Goal: Information Seeking & Learning: Learn about a topic

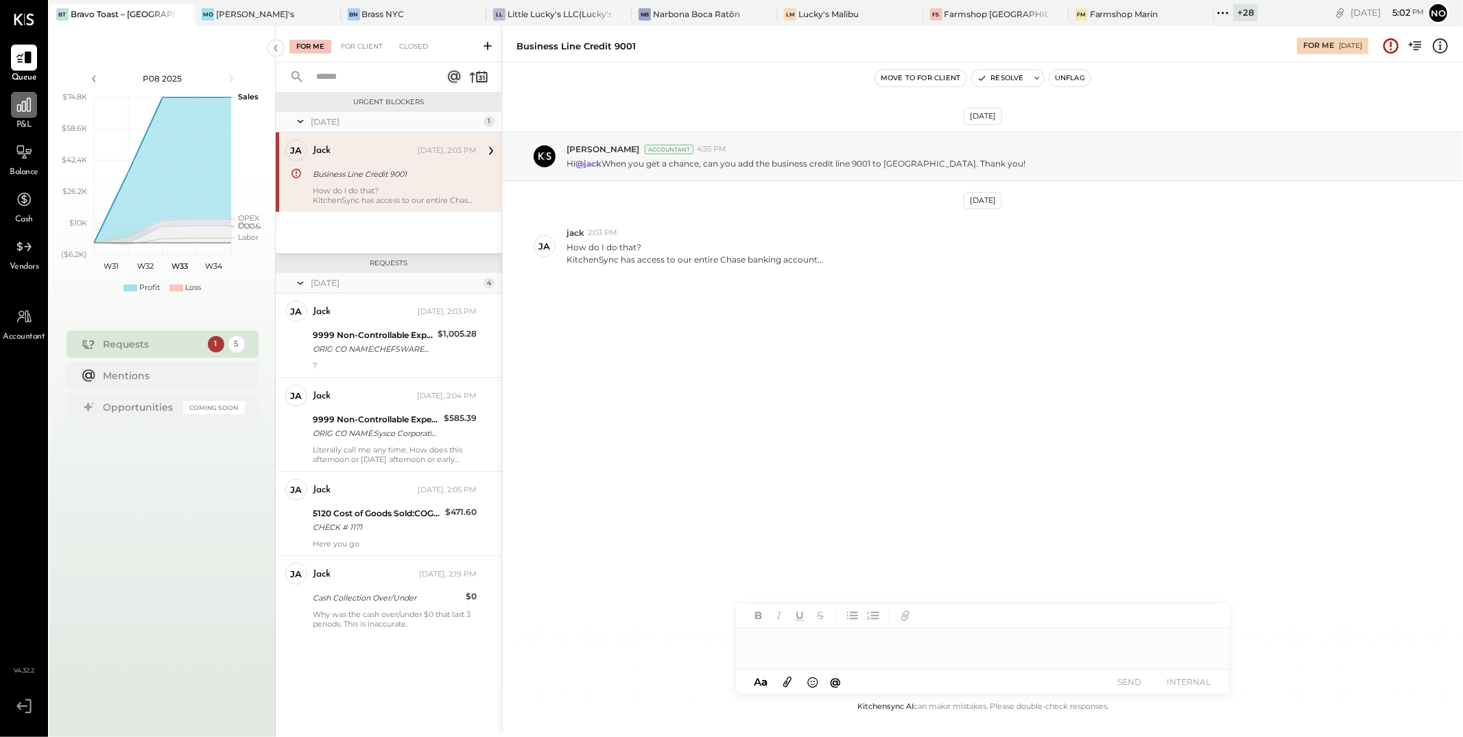
click at [25, 117] on div "P&L" at bounding box center [24, 112] width 26 height 40
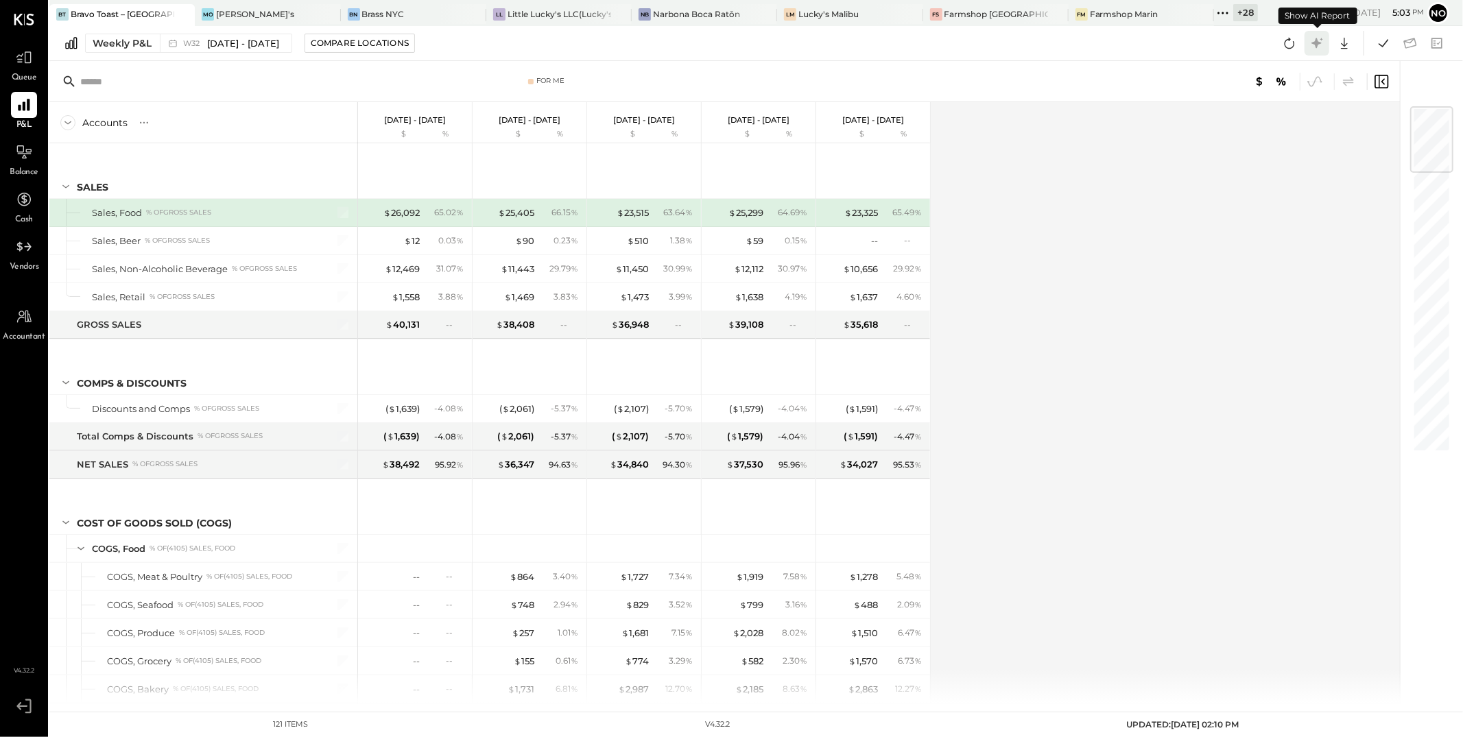
click at [1319, 47] on icon at bounding box center [1317, 43] width 18 height 18
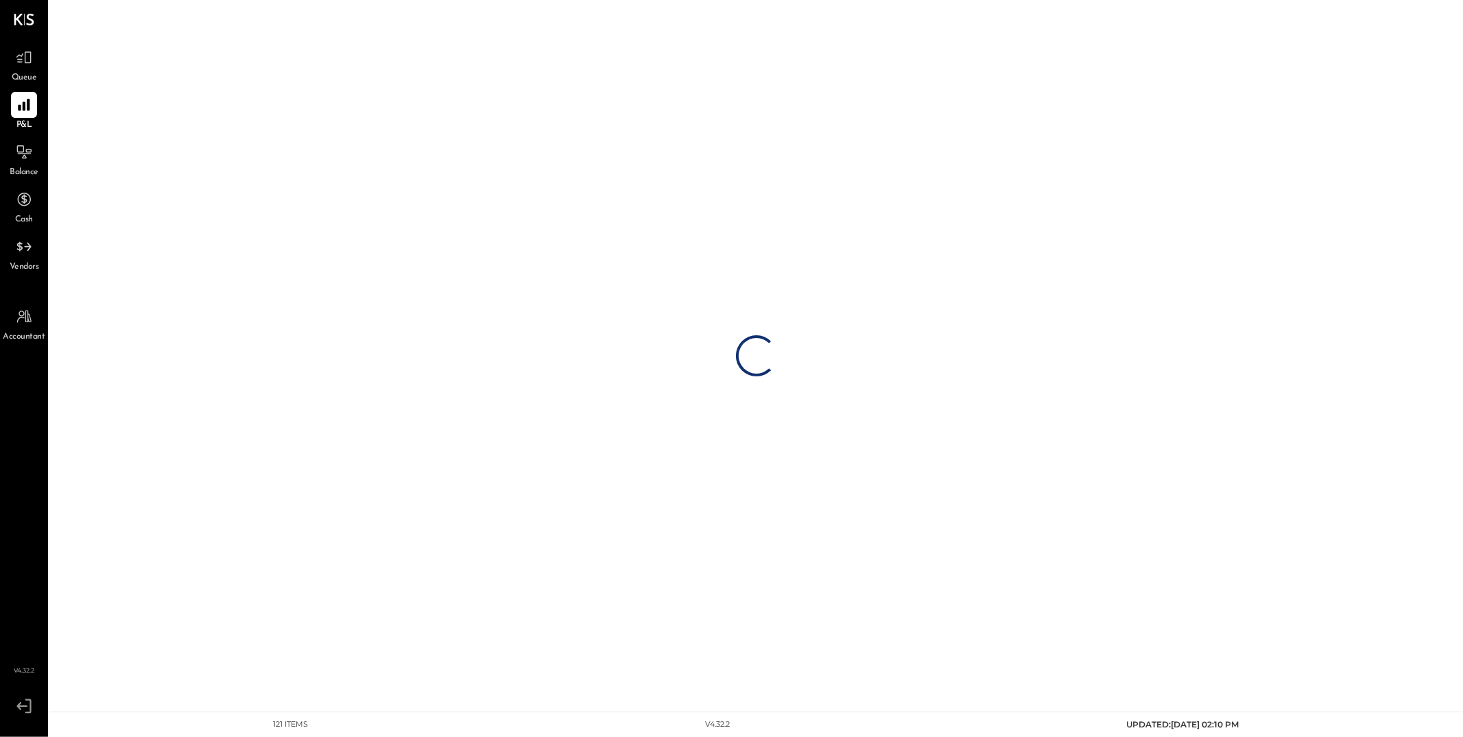
drag, startPoint x: 685, startPoint y: 104, endPoint x: 1189, endPoint y: 145, distance: 505.7
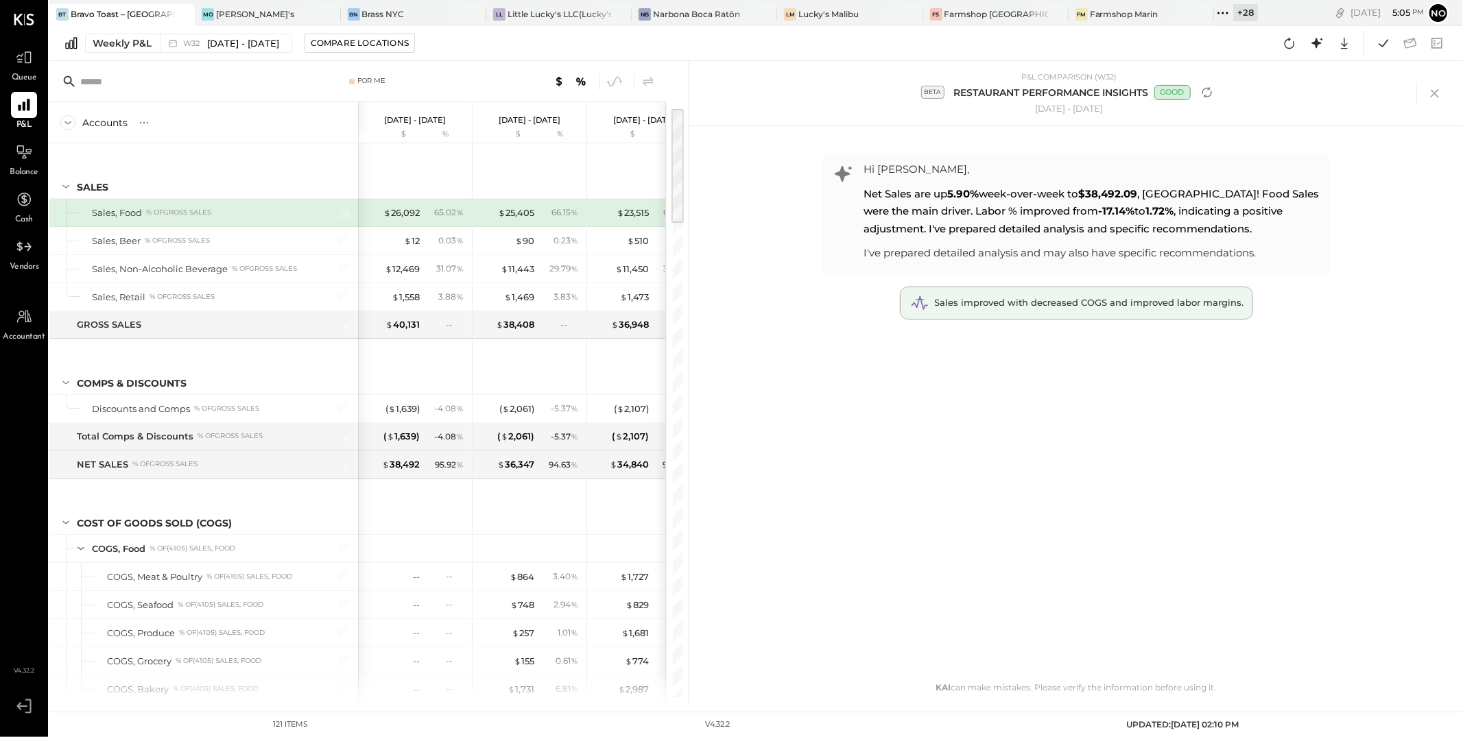
click at [985, 311] on div "Sales improved with decreased COGS and improved labor margins." at bounding box center [1076, 303] width 352 height 32
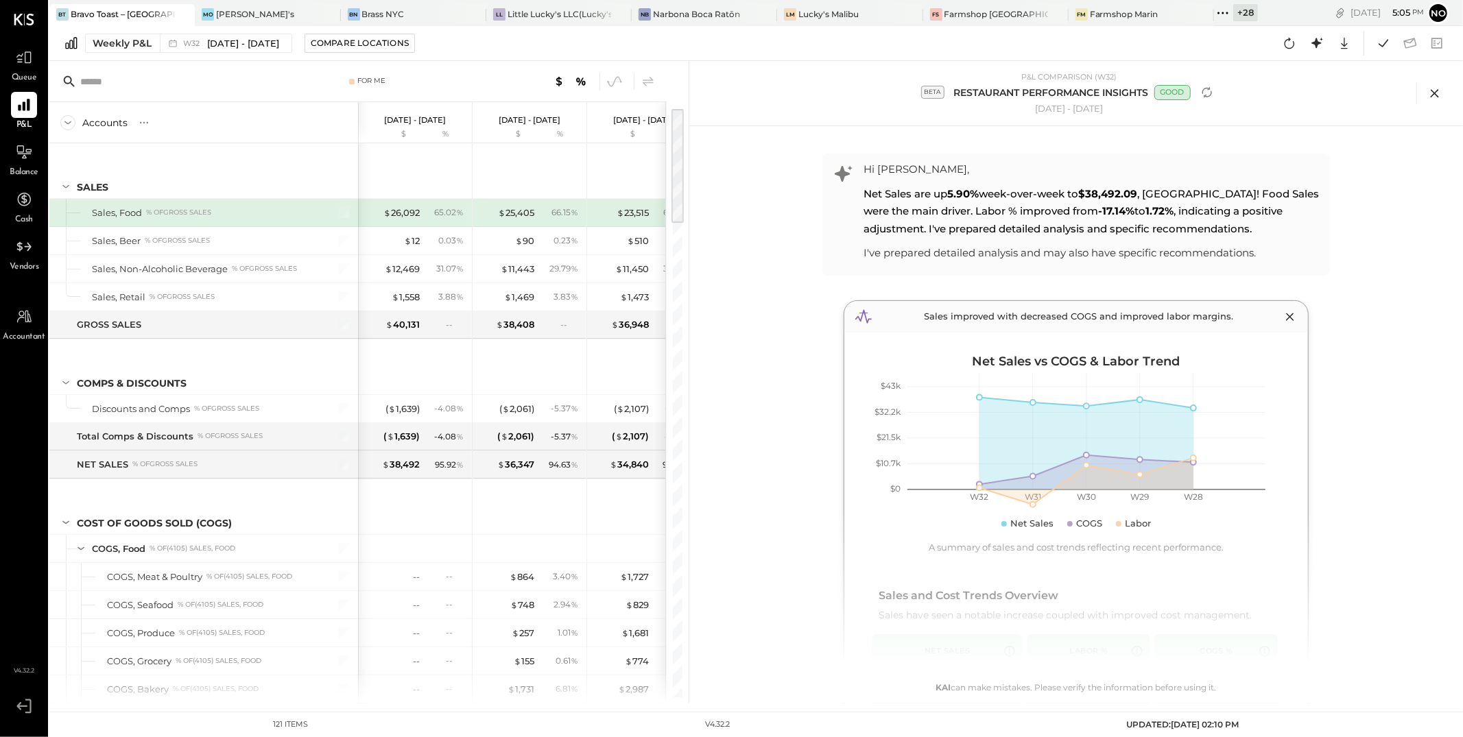
click at [1444, 96] on icon at bounding box center [1434, 93] width 21 height 21
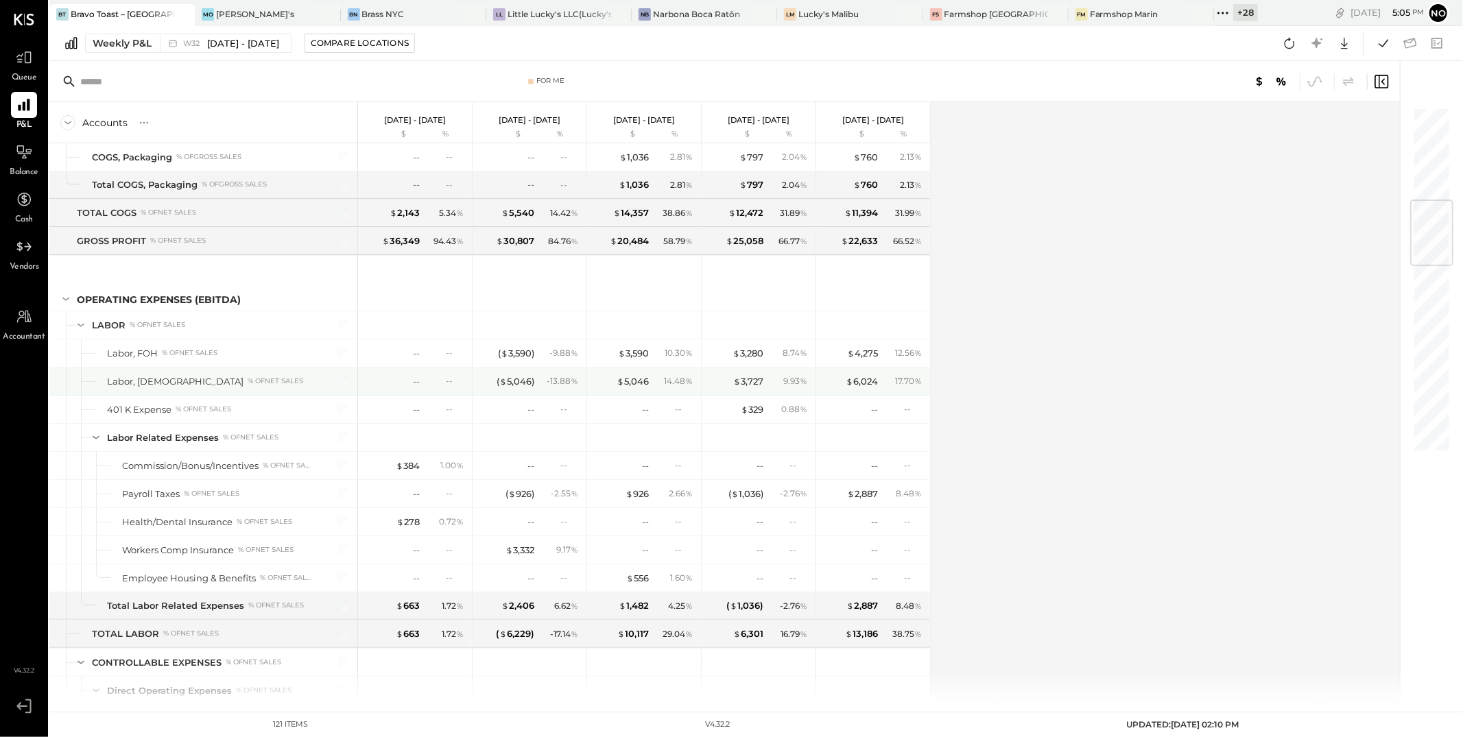
scroll to position [796, 0]
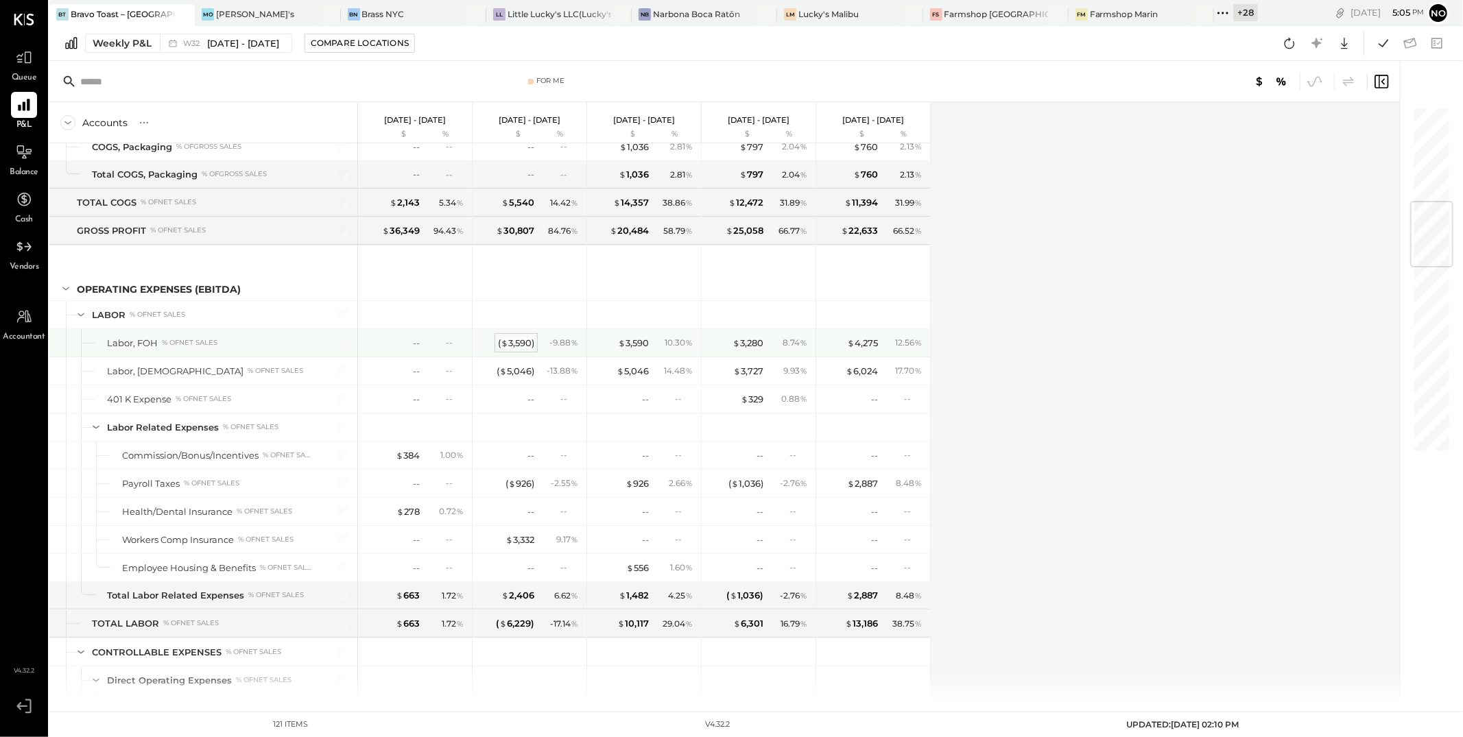
click at [518, 348] on div "( $ 3,590 )" at bounding box center [516, 343] width 36 height 13
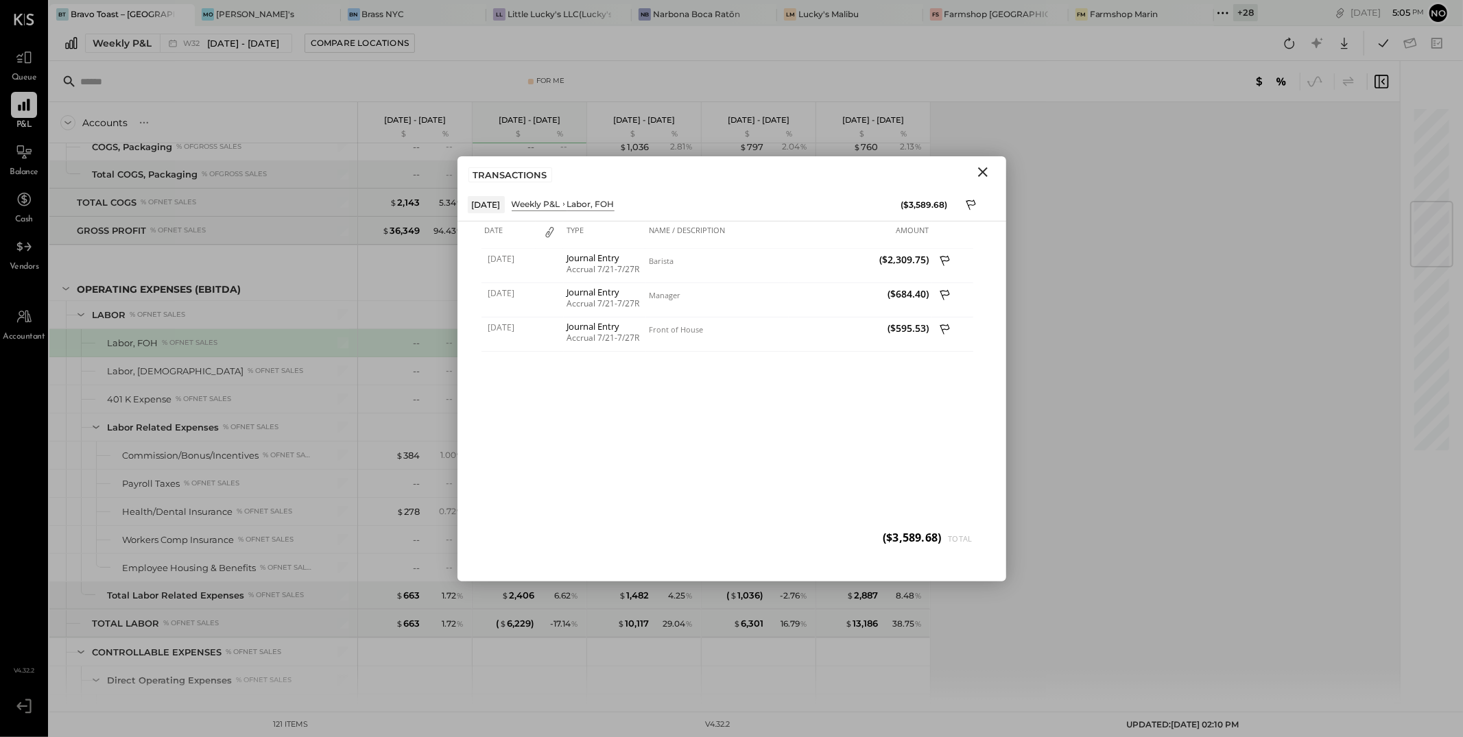
click at [985, 176] on icon "Close" at bounding box center [983, 172] width 16 height 16
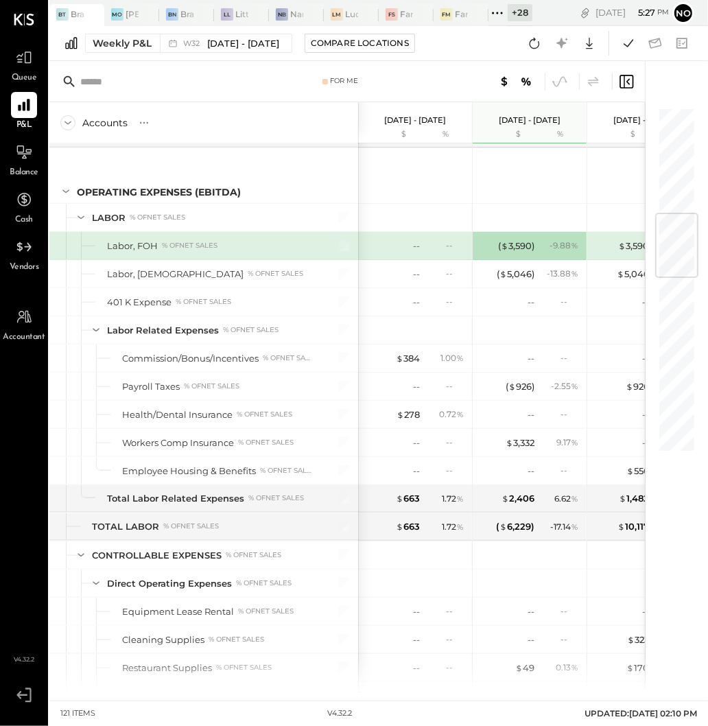
scroll to position [893, 0]
click at [531, 43] on icon at bounding box center [534, 43] width 18 height 18
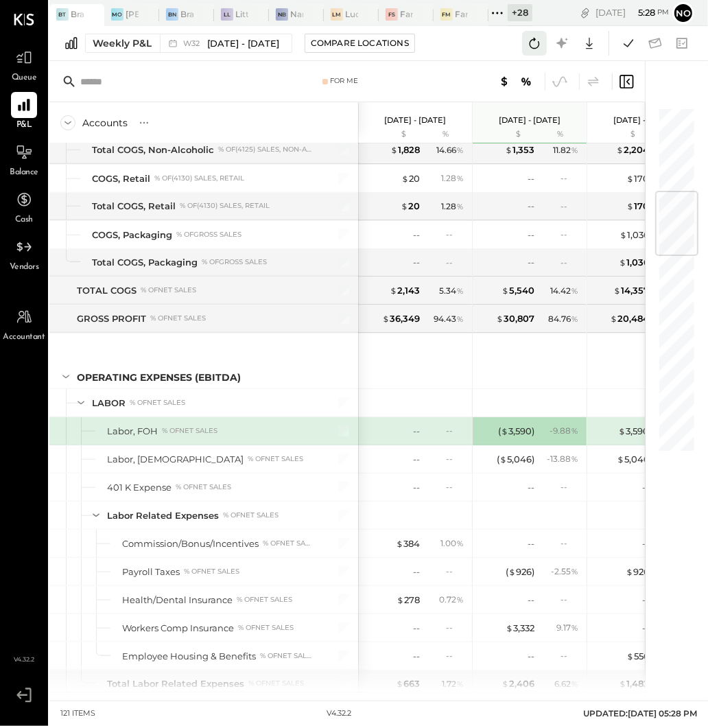
click at [536, 45] on icon at bounding box center [534, 43] width 18 height 18
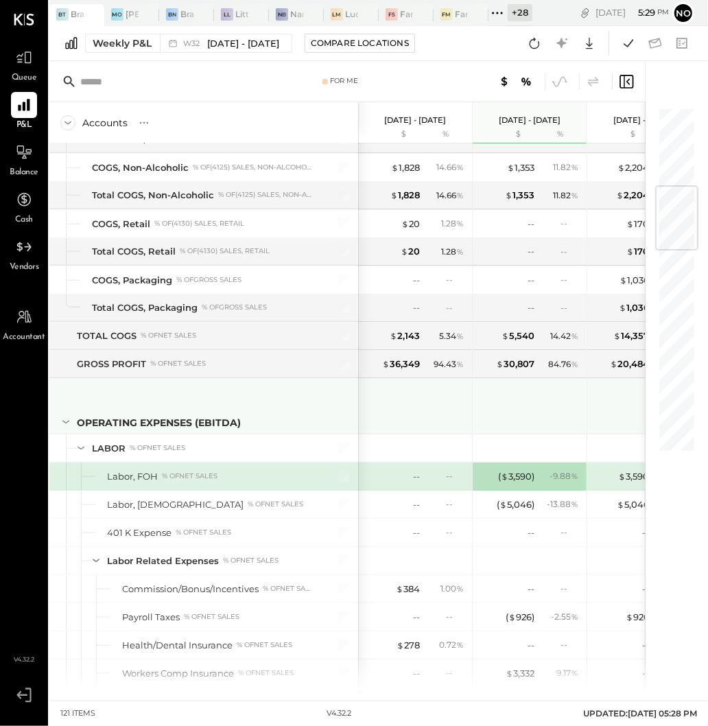
scroll to position [828, 0]
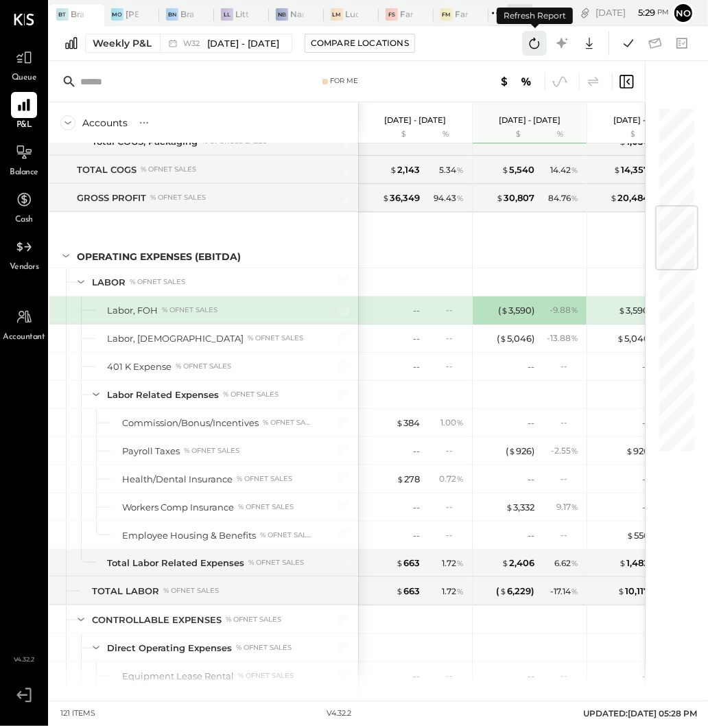
click at [536, 45] on icon at bounding box center [534, 43] width 18 height 18
click at [529, 46] on icon at bounding box center [534, 43] width 18 height 18
click at [532, 46] on icon at bounding box center [534, 43] width 18 height 18
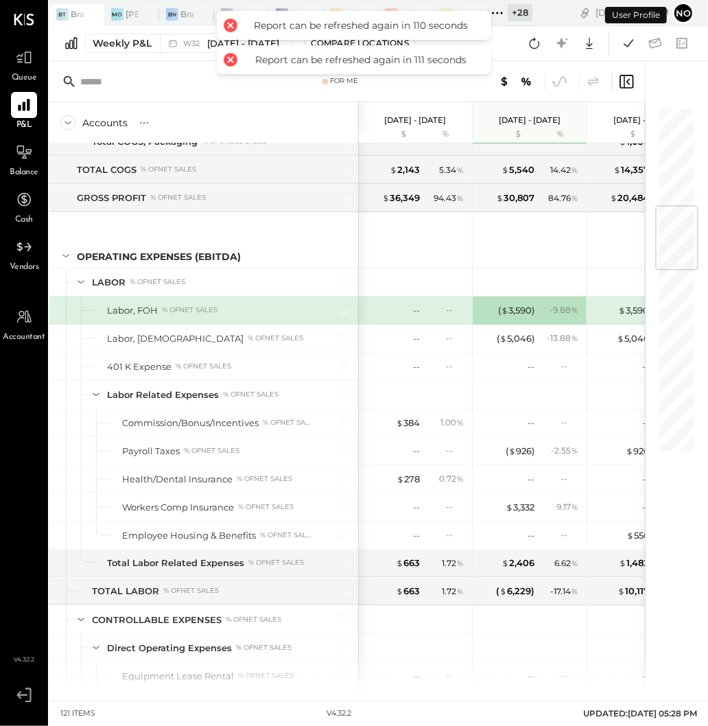
click at [683, 8] on button "No" at bounding box center [683, 13] width 22 height 22
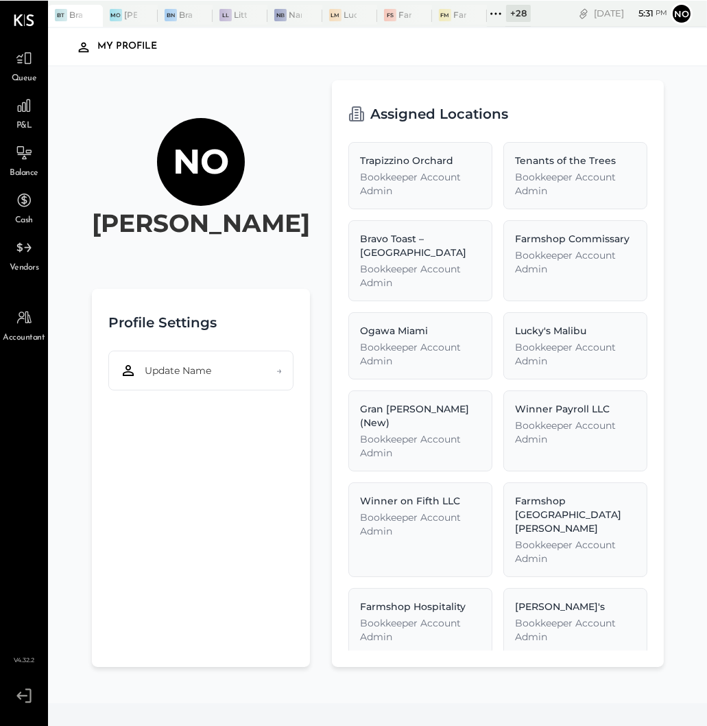
click at [19, 697] on icon at bounding box center [21, 695] width 11 height 8
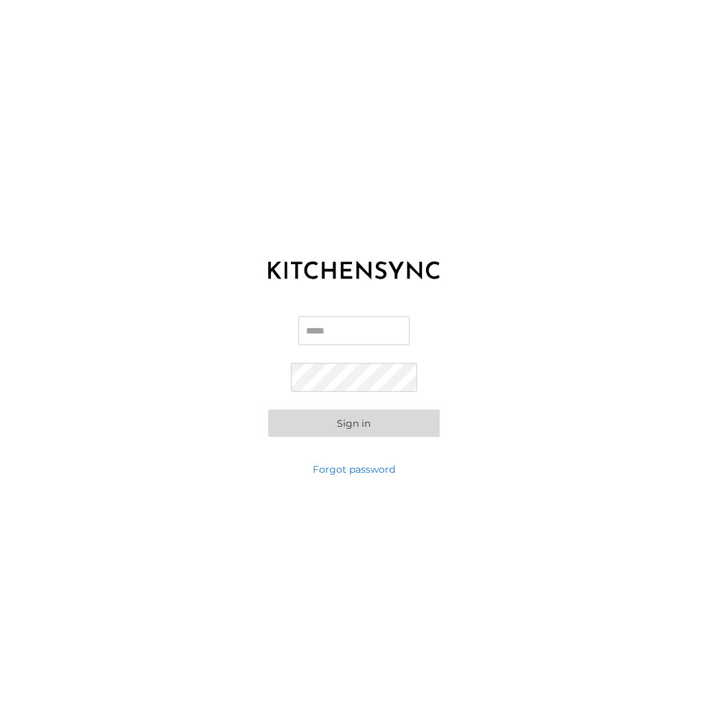
click at [341, 329] on input "Email" at bounding box center [353, 330] width 111 height 29
type input "**********"
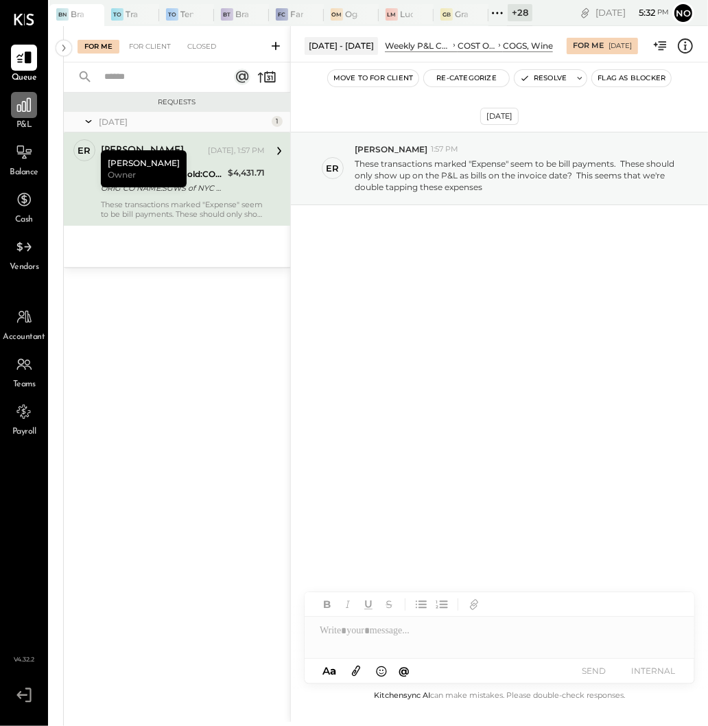
click at [18, 108] on icon at bounding box center [24, 105] width 18 height 18
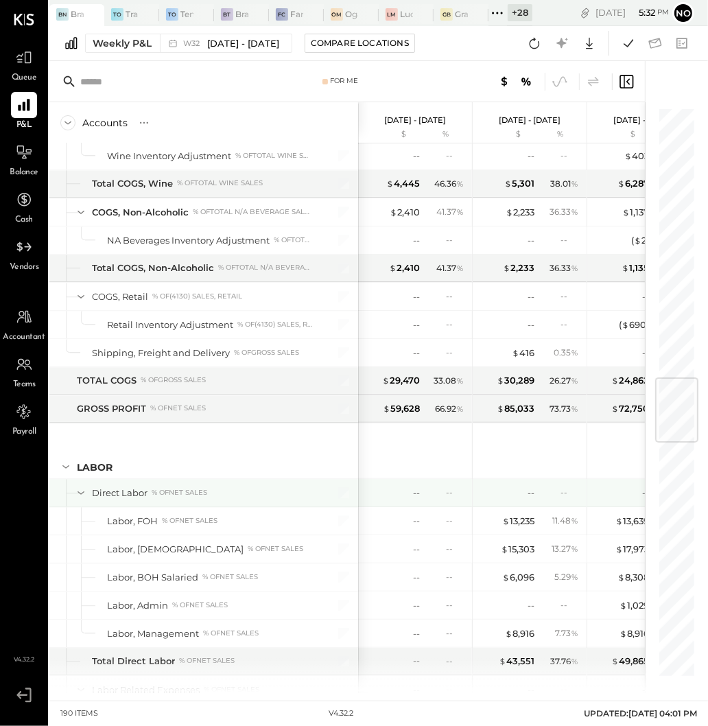
scroll to position [2288, 0]
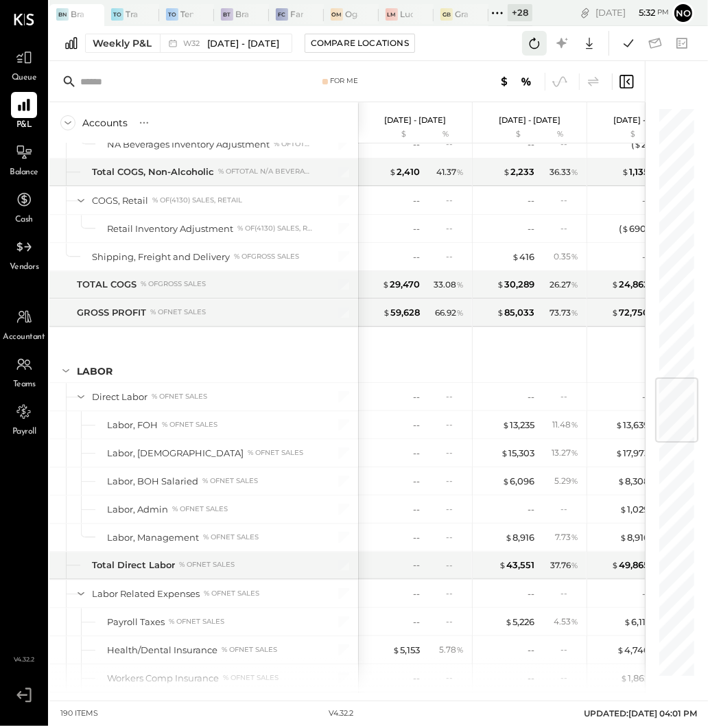
click at [538, 47] on icon at bounding box center [534, 43] width 18 height 18
click at [536, 45] on icon at bounding box center [534, 43] width 18 height 18
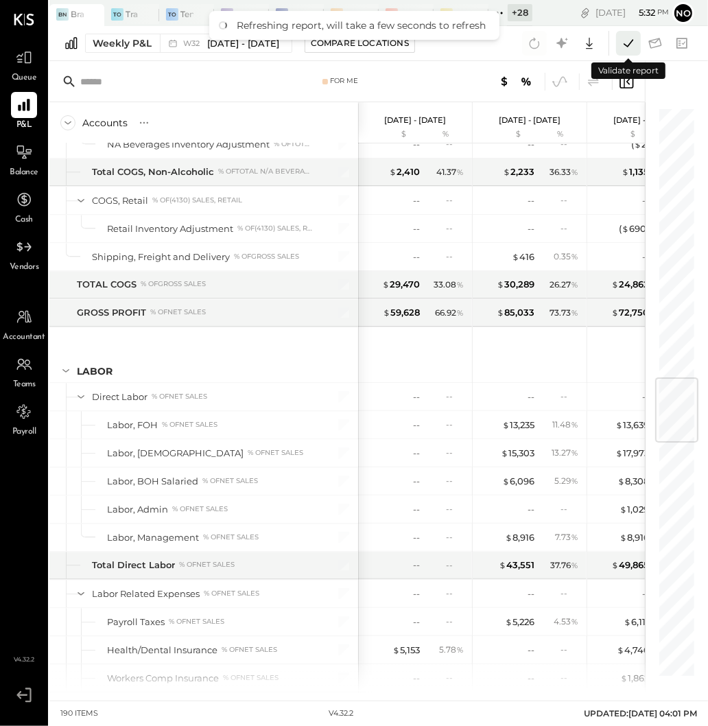
click at [623, 45] on icon at bounding box center [628, 43] width 18 height 18
